Goal: Find specific page/section: Find specific page/section

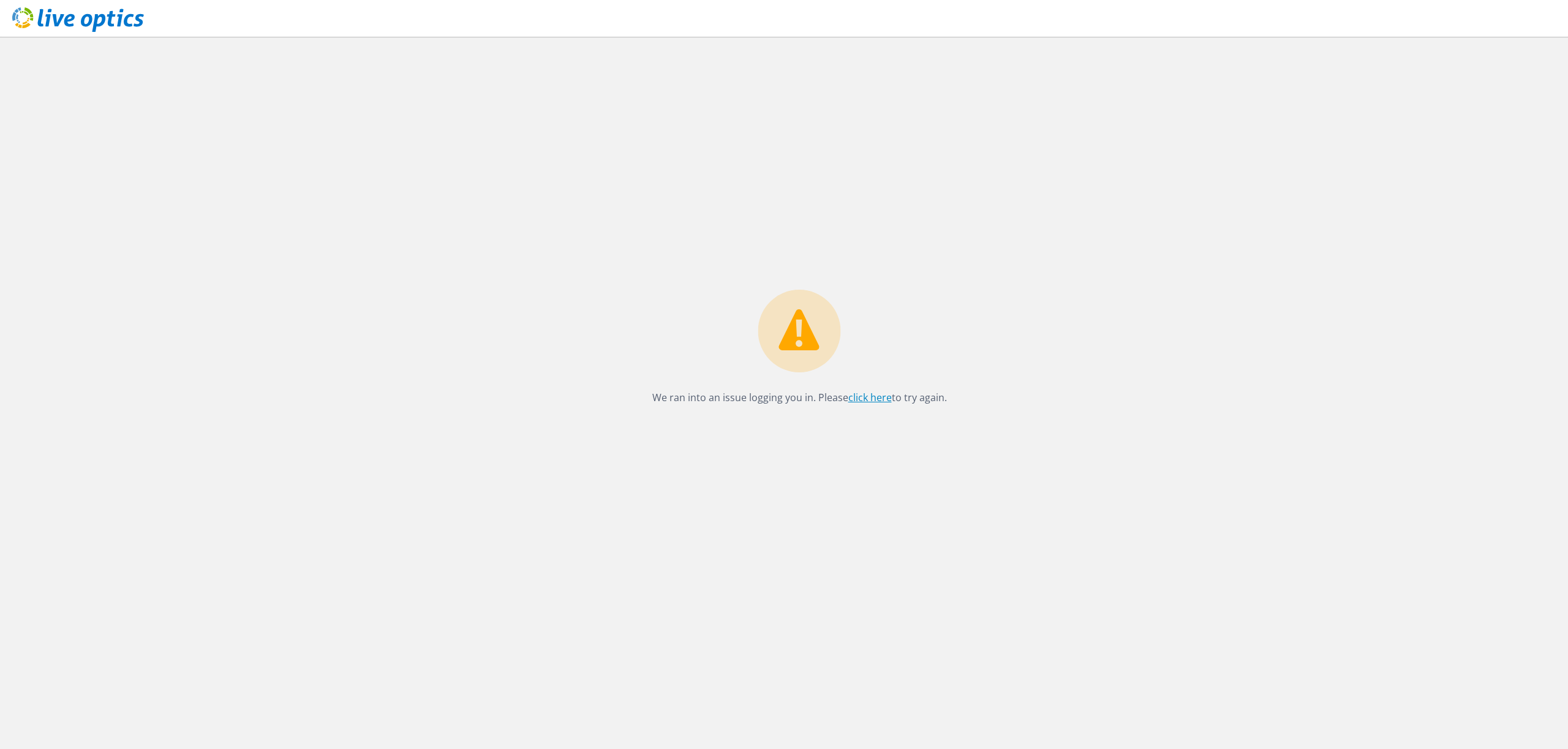
click at [864, 396] on link "click here" at bounding box center [869, 398] width 43 height 13
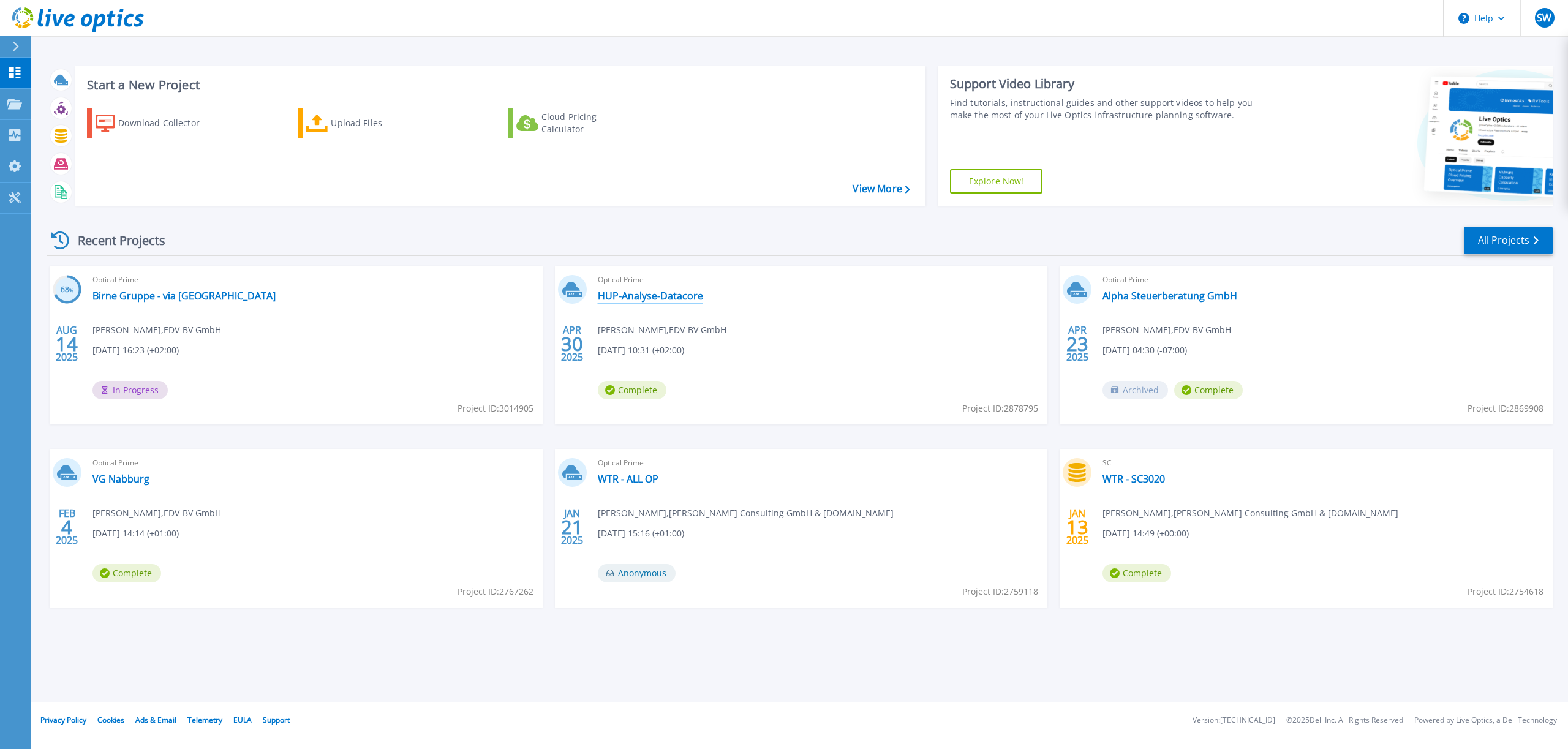
click at [673, 295] on link "HUP-Analyse-Datacore" at bounding box center [650, 295] width 106 height 12
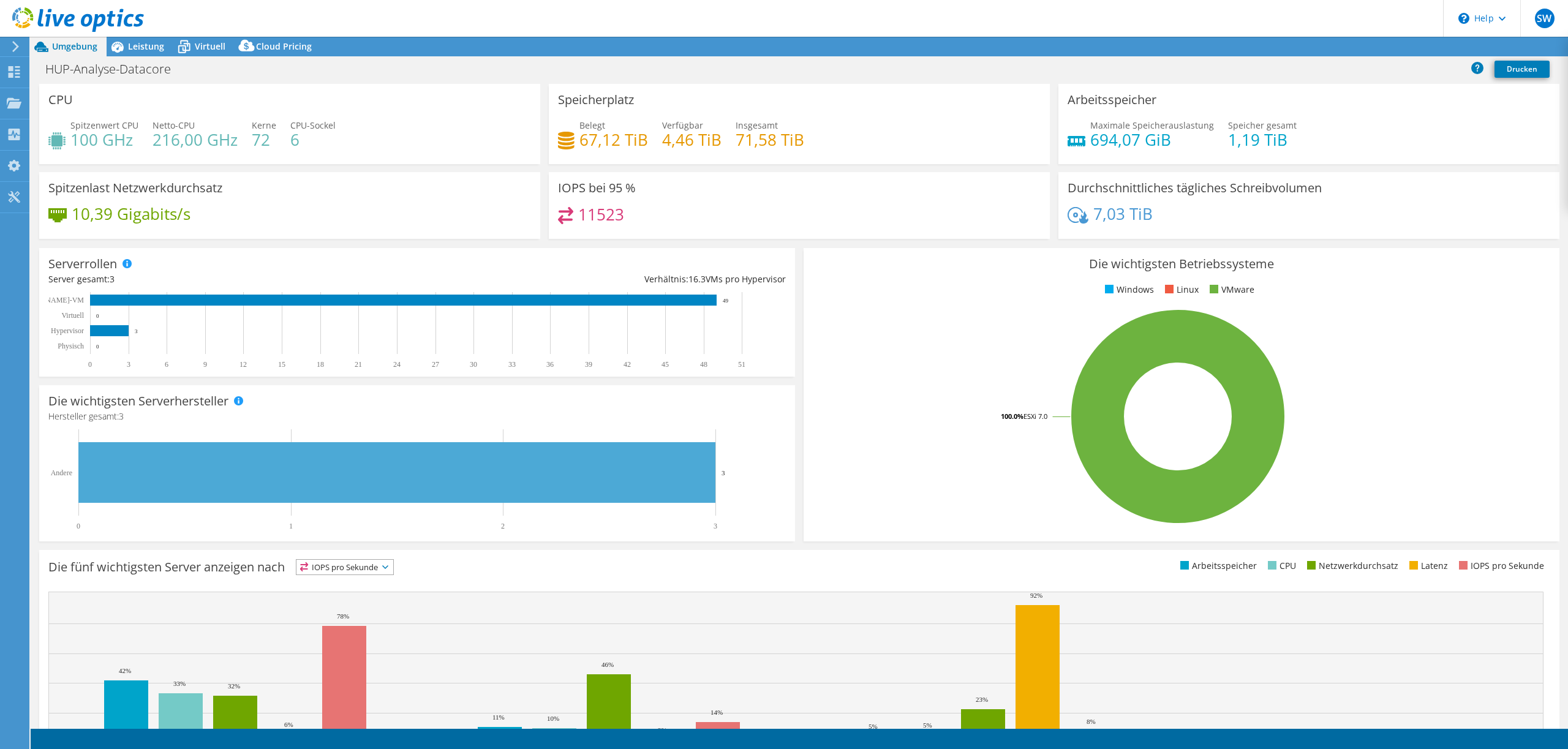
select select "USD"
